Goal: Check status: Check status

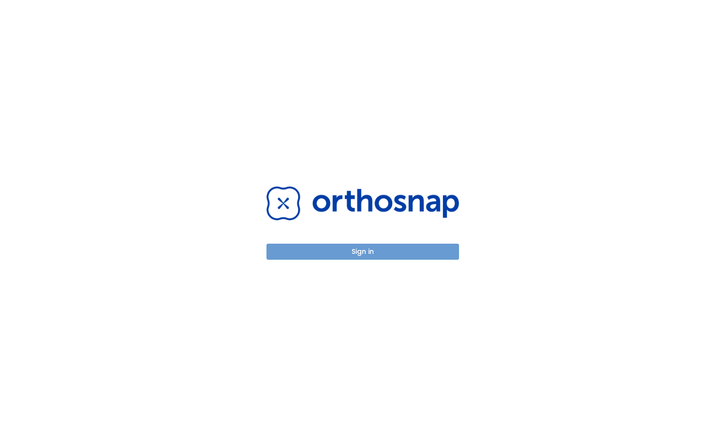
click at [371, 258] on button "Sign in" at bounding box center [362, 252] width 193 height 16
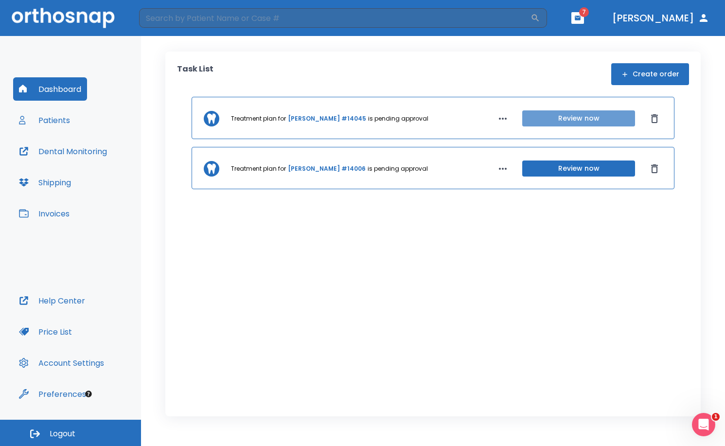
click at [541, 118] on button "Review now" at bounding box center [578, 118] width 113 height 16
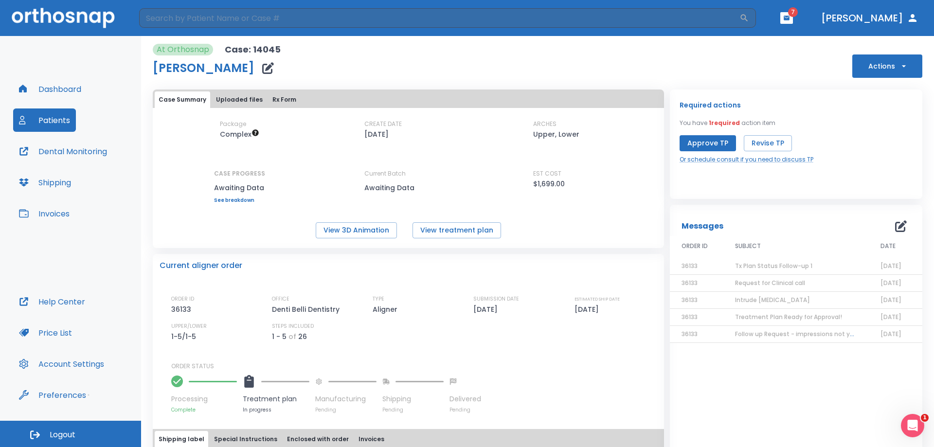
click at [496, 63] on div "At Orthosnap Case: 14045 Tiffany Buckmiller Actions" at bounding box center [537, 61] width 769 height 34
click at [725, 265] on span "Tx Plan Status Follow-up 1" at bounding box center [773, 266] width 77 height 8
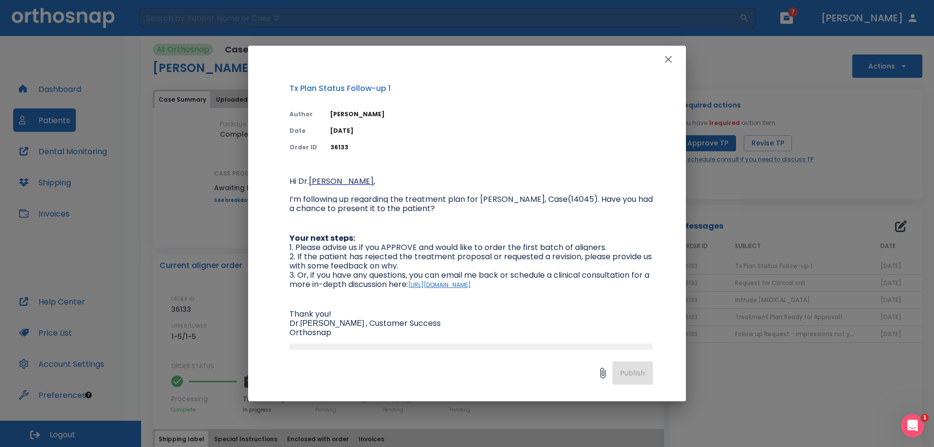
click at [665, 62] on icon "button" at bounding box center [668, 59] width 12 height 12
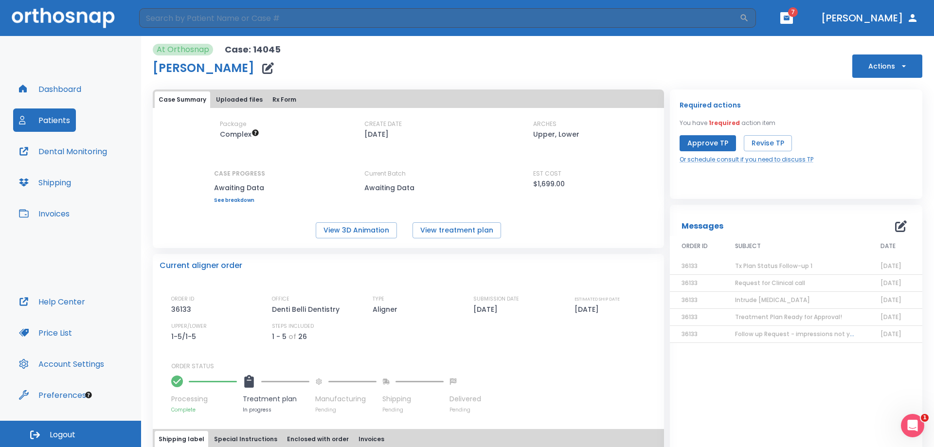
click at [725, 300] on span "Intrude [MEDICAL_DATA]" at bounding box center [772, 300] width 75 height 8
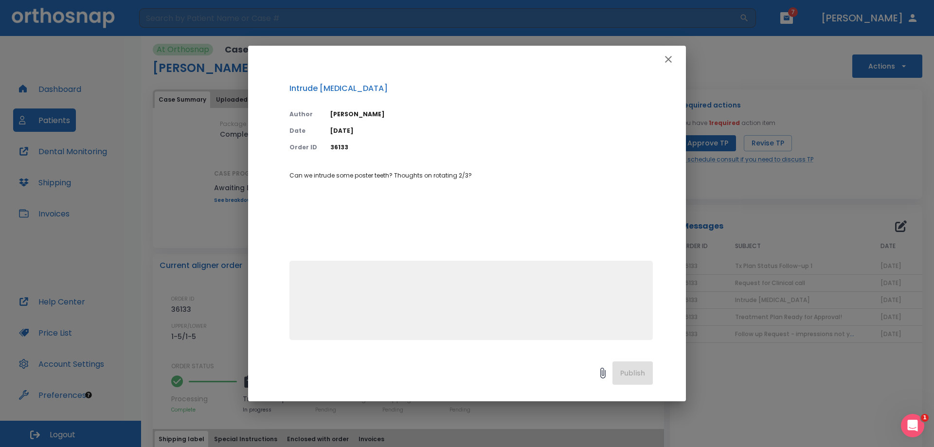
click at [674, 60] on icon "button" at bounding box center [668, 59] width 12 height 12
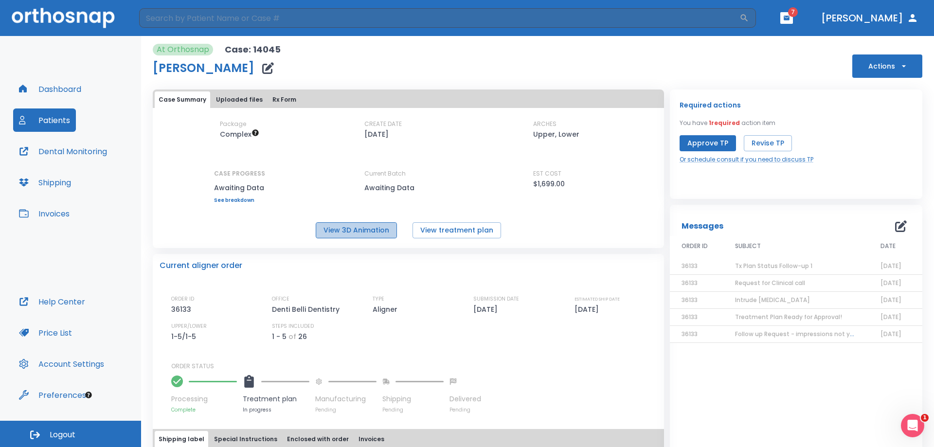
click at [360, 223] on button "View 3D Animation" at bounding box center [356, 230] width 81 height 16
click at [40, 124] on button "Patients" at bounding box center [44, 119] width 63 height 23
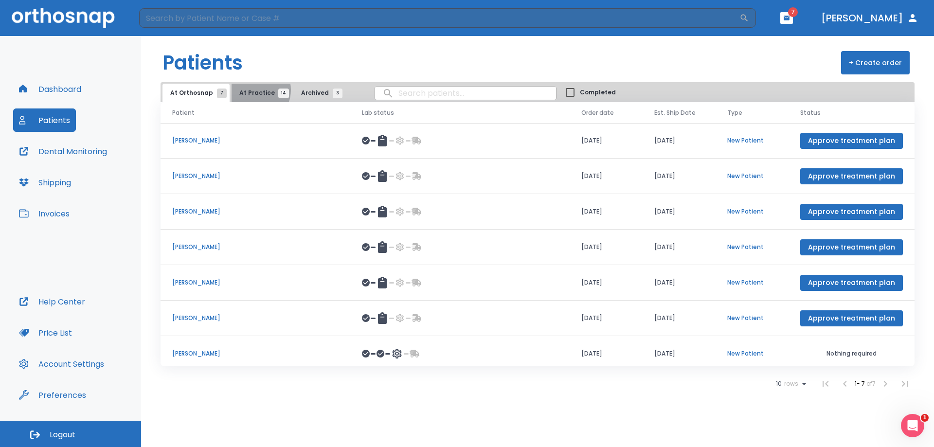
click at [251, 90] on span "At Practice 14" at bounding box center [261, 93] width 44 height 9
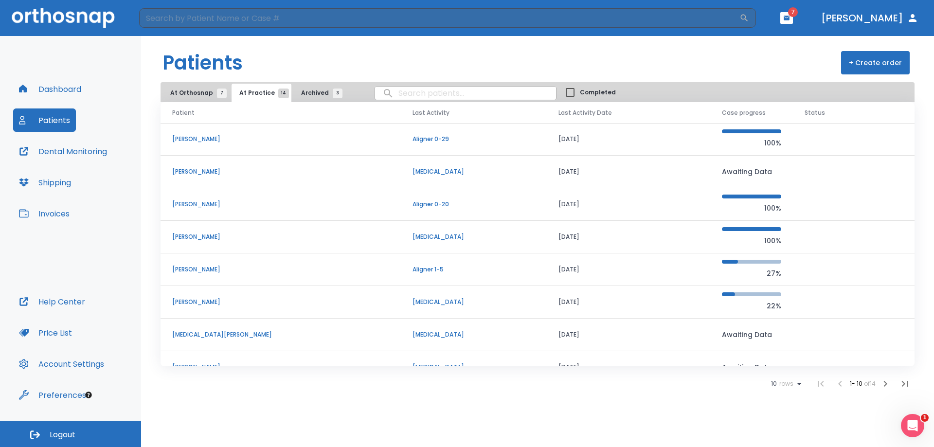
click at [194, 204] on p "[PERSON_NAME]" at bounding box center [280, 204] width 217 height 9
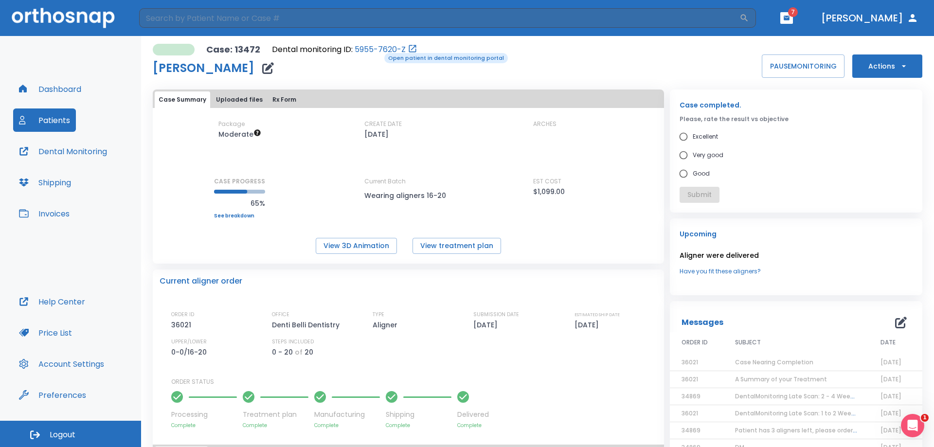
click at [377, 52] on link "5955-7620-Z" at bounding box center [380, 50] width 51 height 12
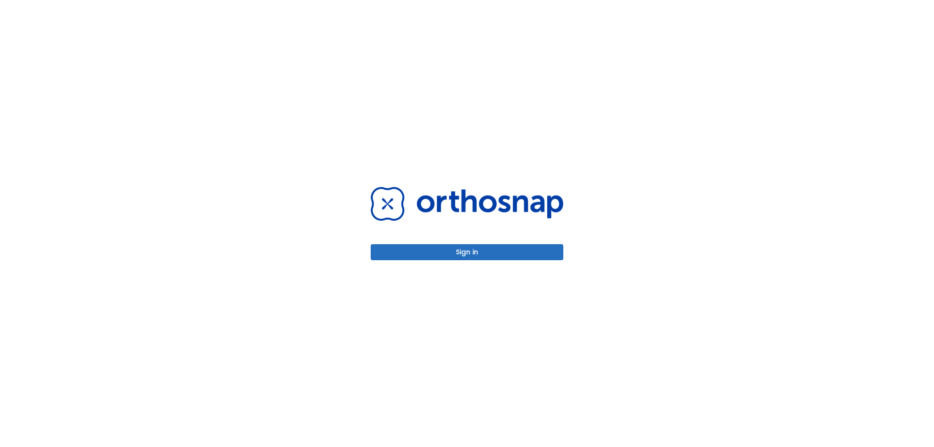
click at [496, 262] on div "Sign in" at bounding box center [467, 223] width 216 height 447
click at [496, 257] on button "Sign in" at bounding box center [467, 252] width 193 height 16
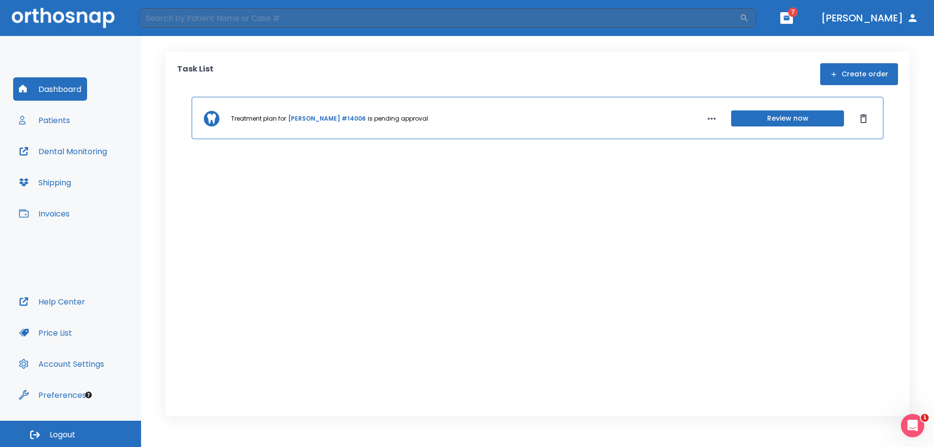
click at [757, 121] on button "Review now" at bounding box center [787, 118] width 113 height 16
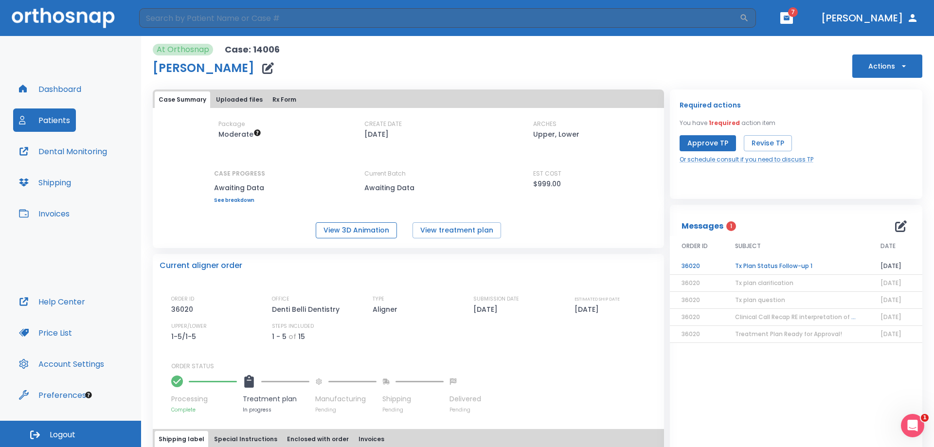
click at [340, 236] on button "View 3D Animation" at bounding box center [356, 230] width 81 height 16
click at [39, 106] on div "Dashboard Patients Dental Monitoring Shipping Invoices" at bounding box center [70, 183] width 115 height 213
click at [45, 119] on button "Patients" at bounding box center [44, 119] width 63 height 23
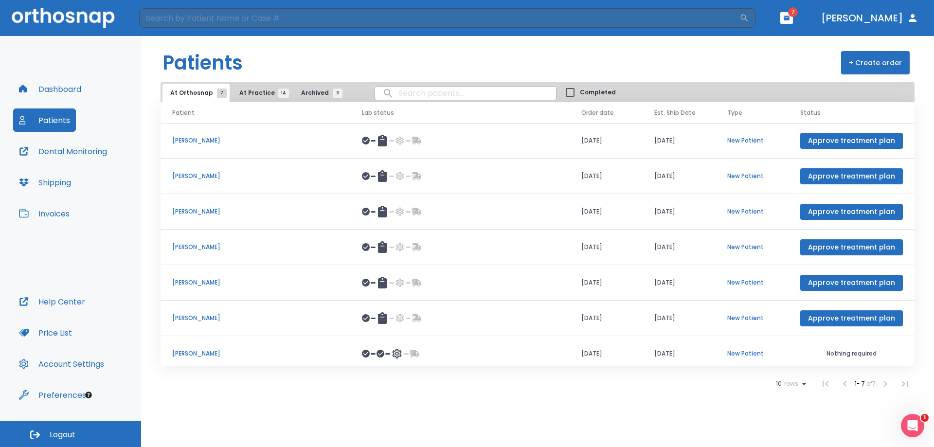
click at [249, 96] on span "At Practice 14" at bounding box center [261, 93] width 44 height 9
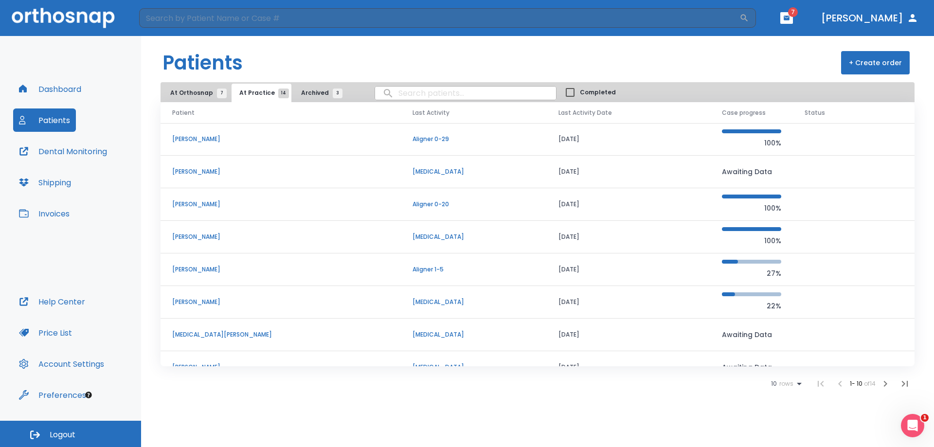
click at [187, 198] on td "[PERSON_NAME]" at bounding box center [280, 204] width 240 height 33
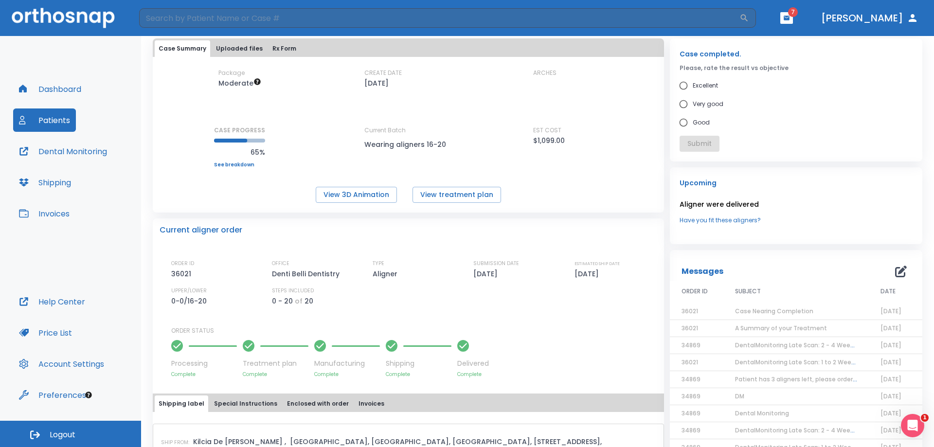
scroll to position [49, 0]
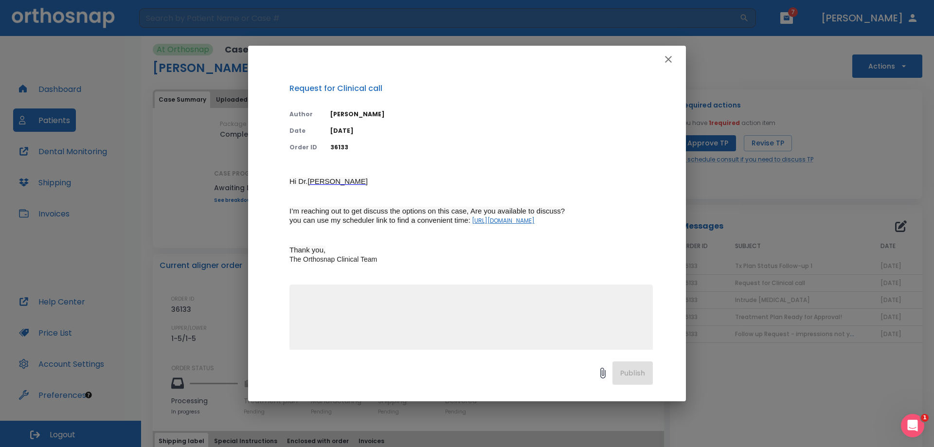
click at [673, 64] on icon "button" at bounding box center [668, 59] width 12 height 12
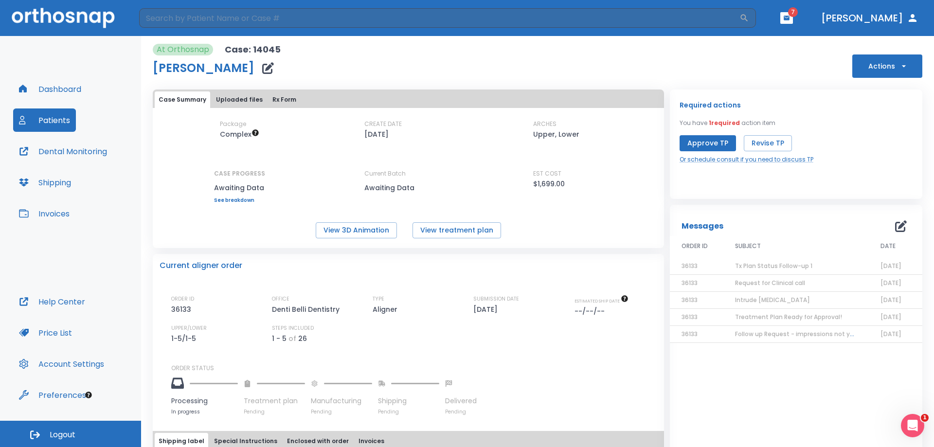
click at [61, 334] on button "Price List" at bounding box center [45, 332] width 65 height 23
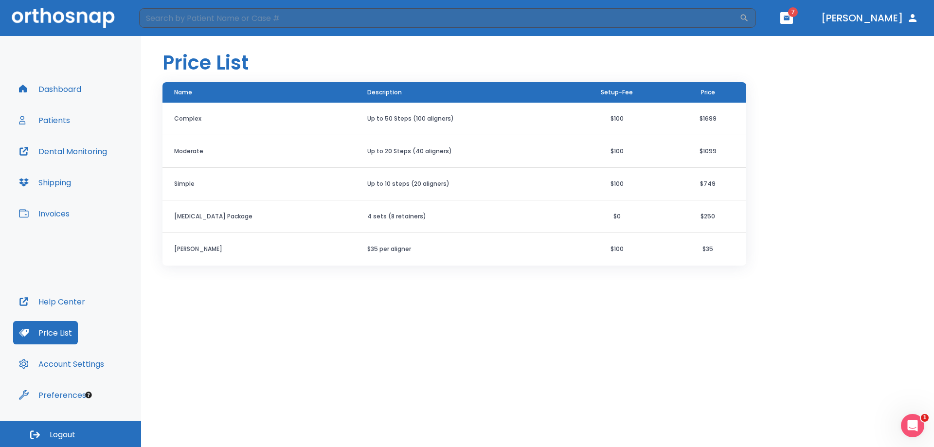
click at [409, 307] on div "Price List Name Description Setup-Fee Price Complex Up to 50 Steps (100 aligner…" at bounding box center [537, 241] width 793 height 411
click at [56, 87] on button "Dashboard" at bounding box center [50, 88] width 74 height 23
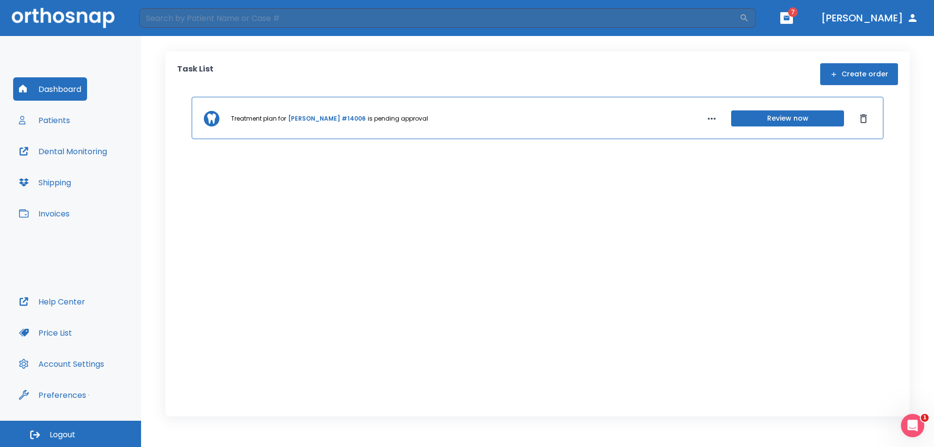
click at [62, 121] on button "Patients" at bounding box center [44, 119] width 63 height 23
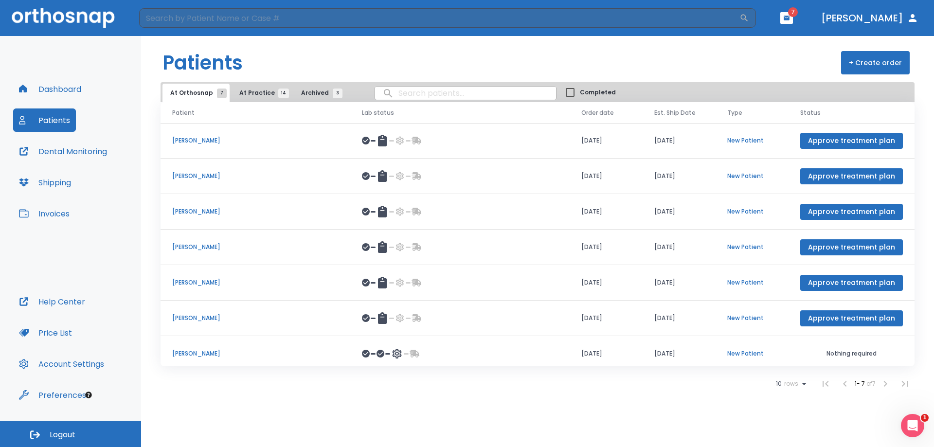
click at [249, 95] on span "At Practice 14" at bounding box center [261, 93] width 44 height 9
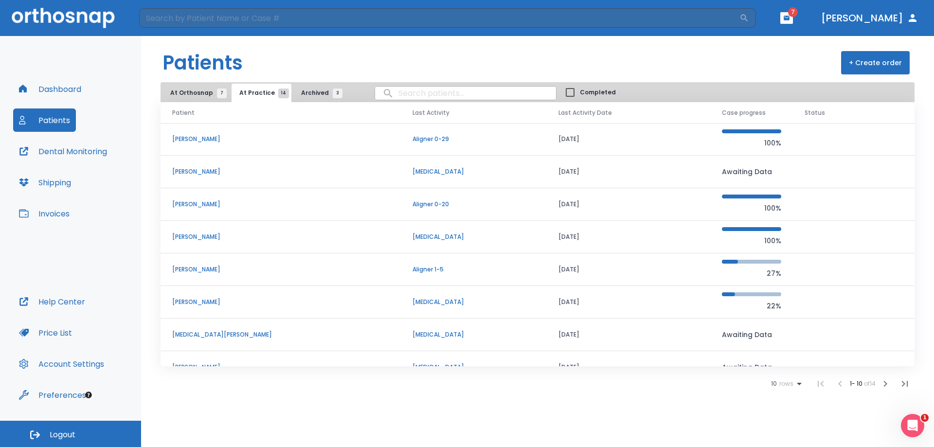
click at [182, 138] on p "[PERSON_NAME]" at bounding box center [280, 139] width 217 height 9
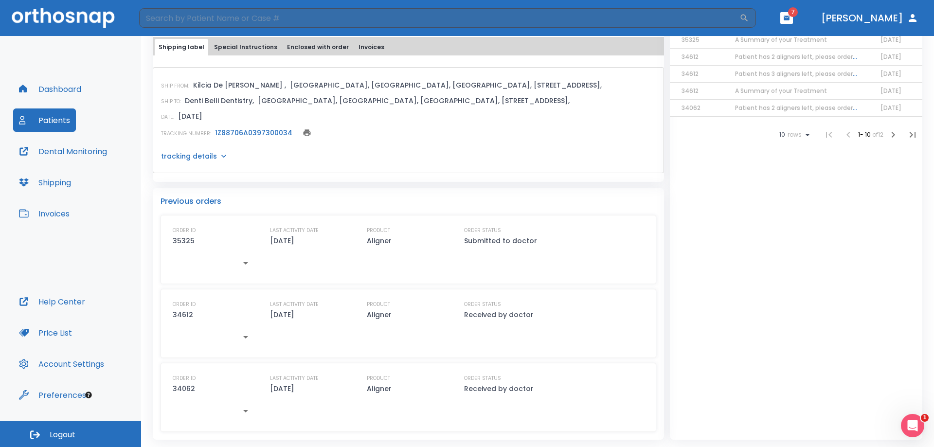
scroll to position [408, 0]
click at [210, 158] on p "tracking details" at bounding box center [189, 156] width 56 height 10
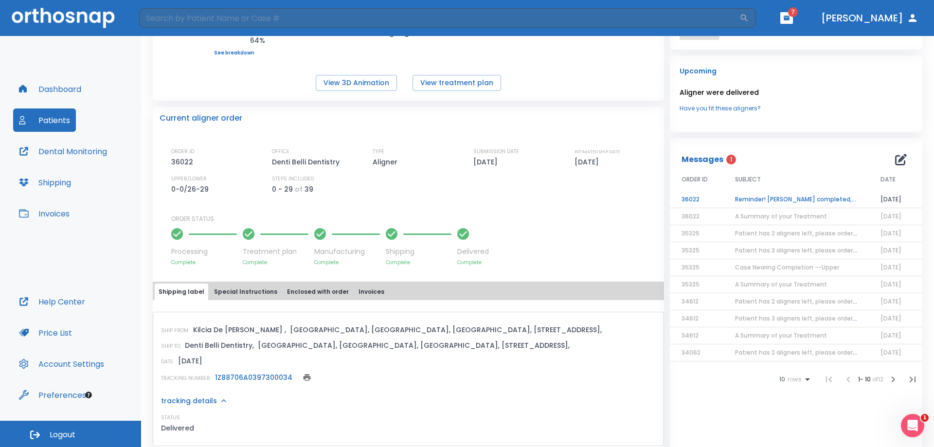
scroll to position [116, 0]
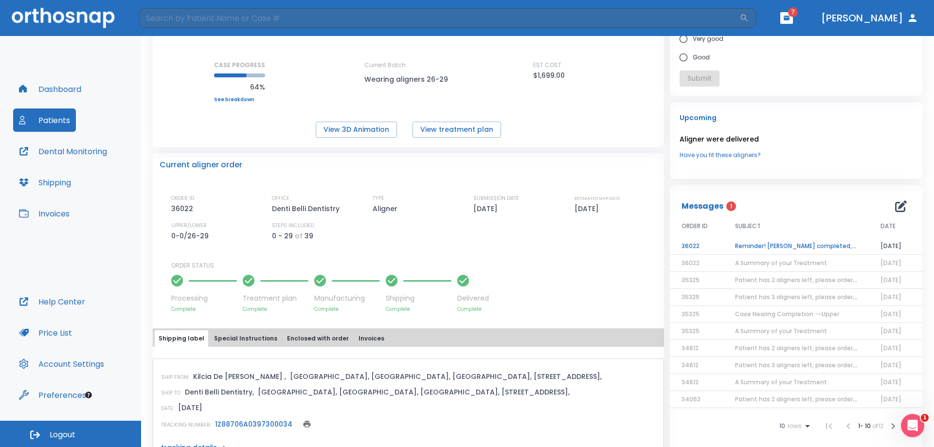
click at [781, 245] on td "Reminder! [PERSON_NAME] completed, please assess final result!" at bounding box center [795, 246] width 145 height 17
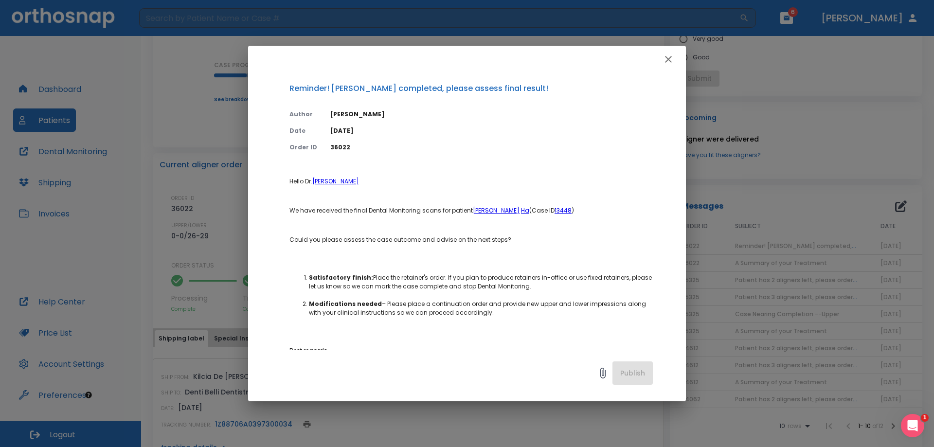
click at [471, 276] on li "Satisfactory finish: Place the retainer's order. If you plan to produce retaine…" at bounding box center [481, 282] width 344 height 18
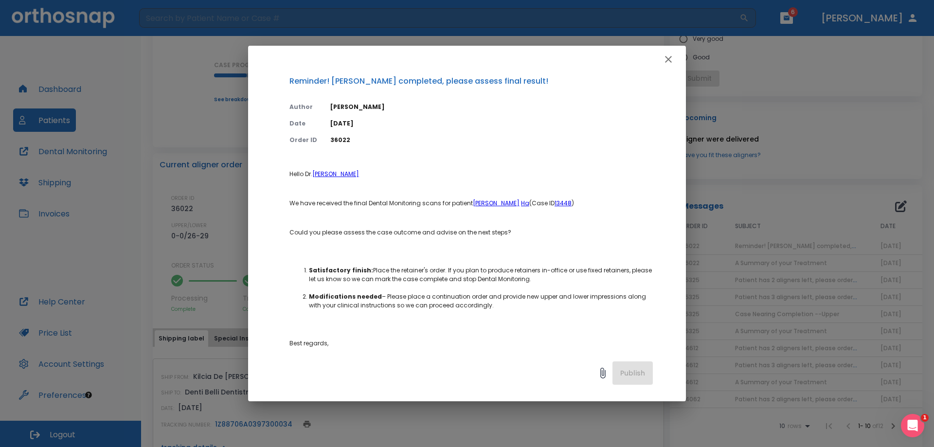
scroll to position [0, 0]
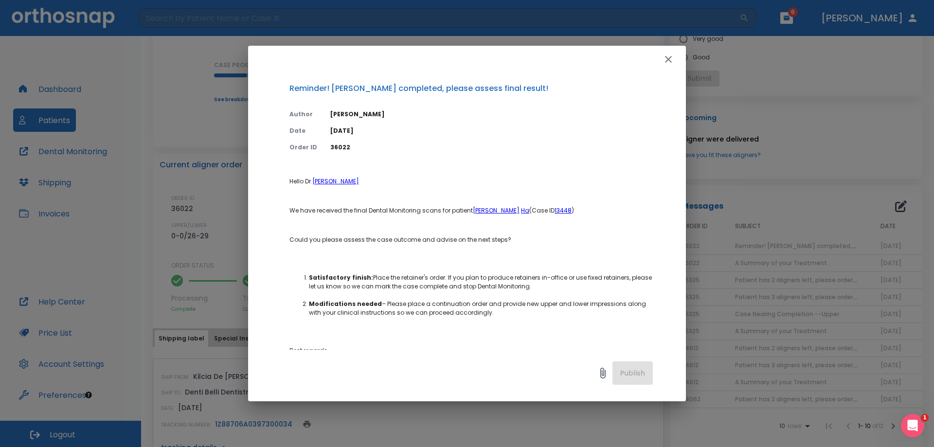
click at [668, 58] on icon "button" at bounding box center [668, 59] width 12 height 12
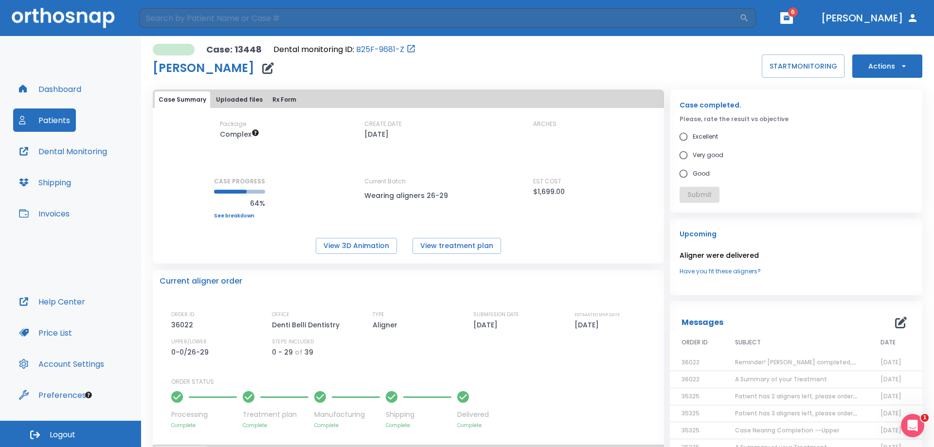
click at [240, 217] on link "See breakdown" at bounding box center [239, 216] width 51 height 6
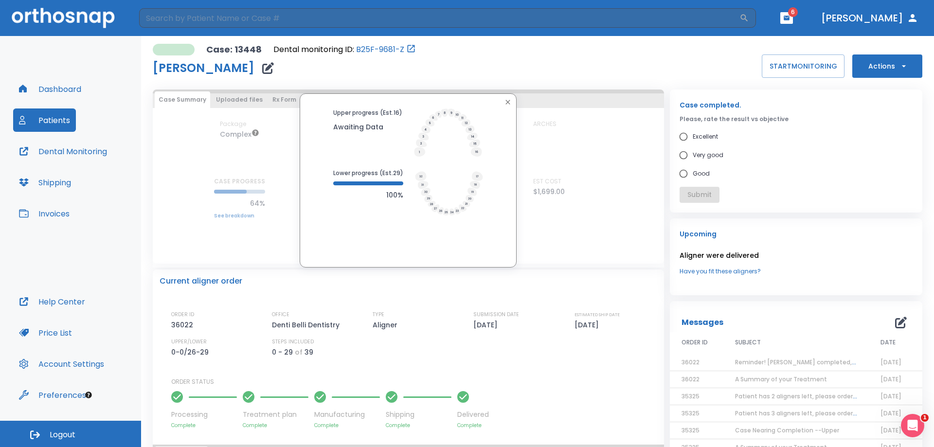
click at [506, 102] on icon "button" at bounding box center [508, 102] width 4 height 4
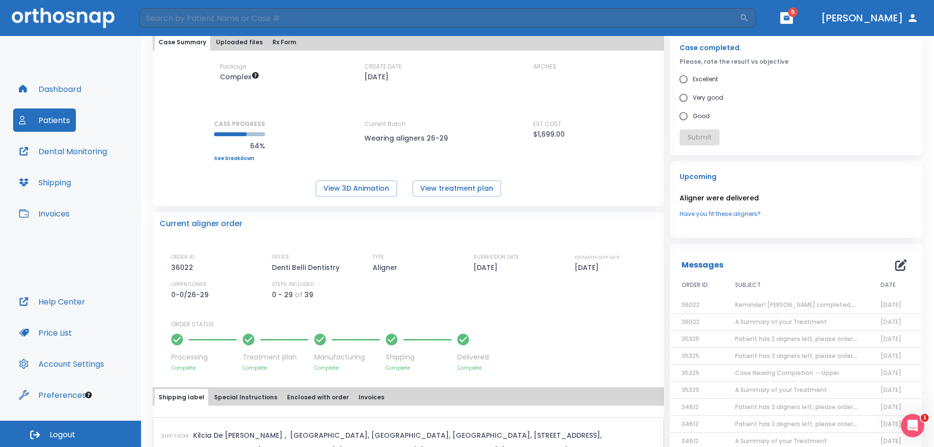
scroll to position [49, 0]
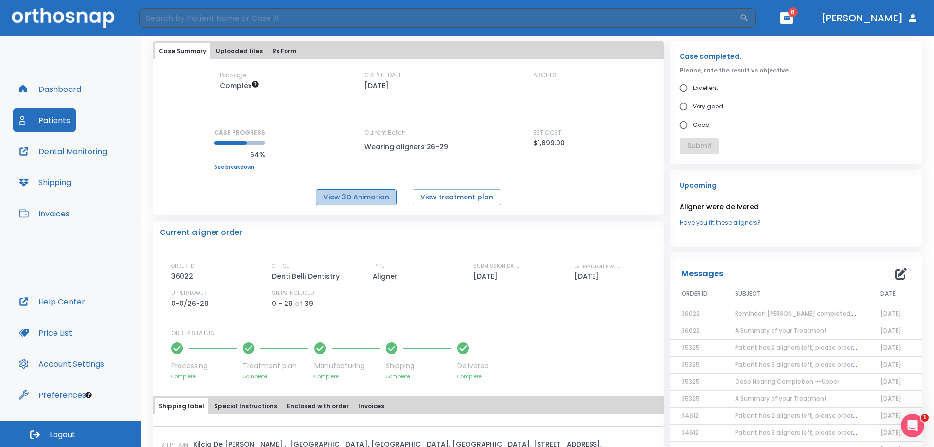
click at [379, 201] on button "View 3D Animation" at bounding box center [356, 197] width 81 height 16
